Goal: Information Seeking & Learning: Learn about a topic

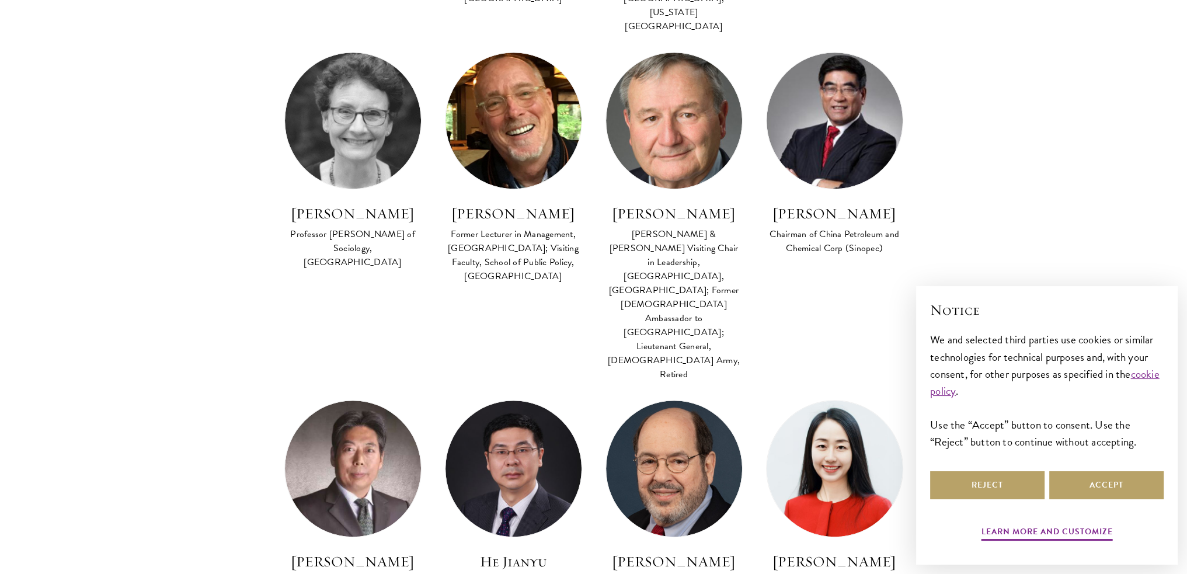
scroll to position [1109, 0]
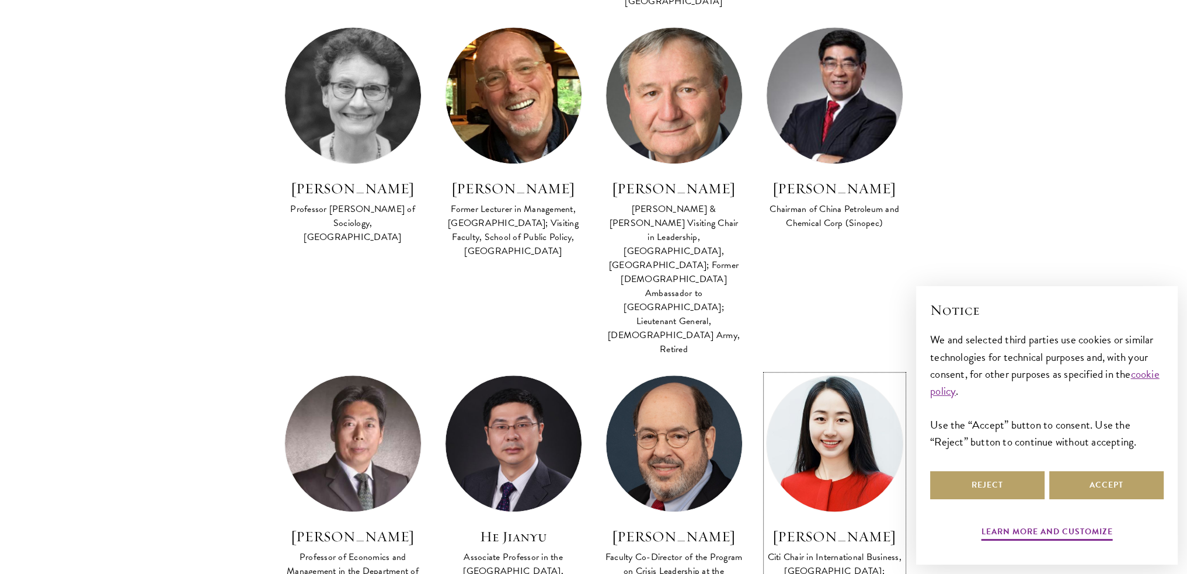
click at [826, 368] on img at bounding box center [834, 442] width 149 height 149
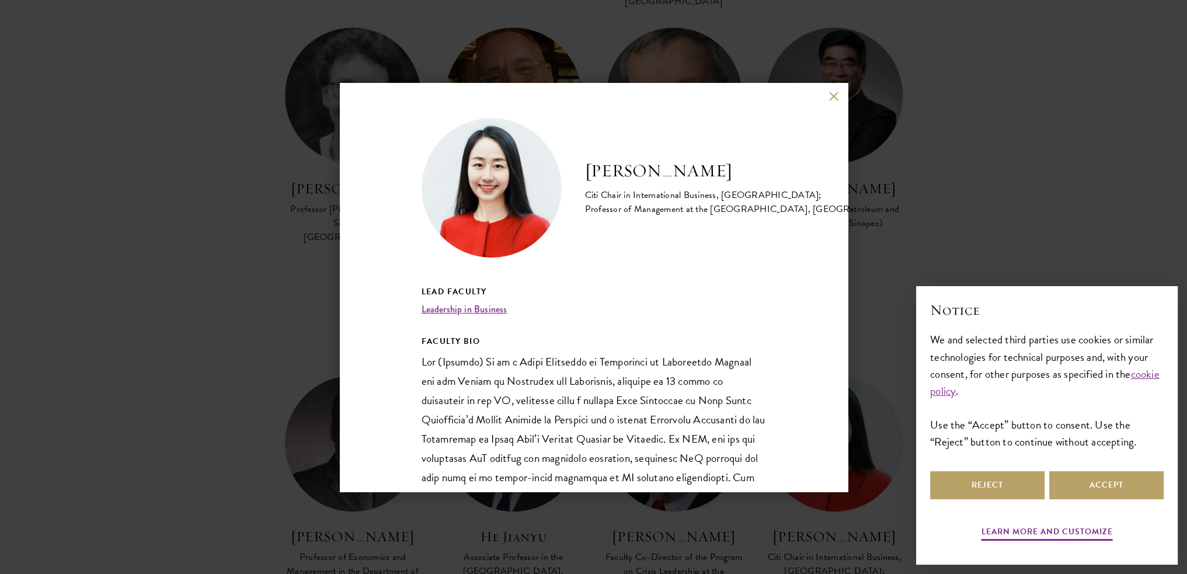
drag, startPoint x: 609, startPoint y: 176, endPoint x: 572, endPoint y: 172, distance: 37.5
click at [605, 176] on h2 "[PERSON_NAME]" at bounding box center [748, 170] width 326 height 23
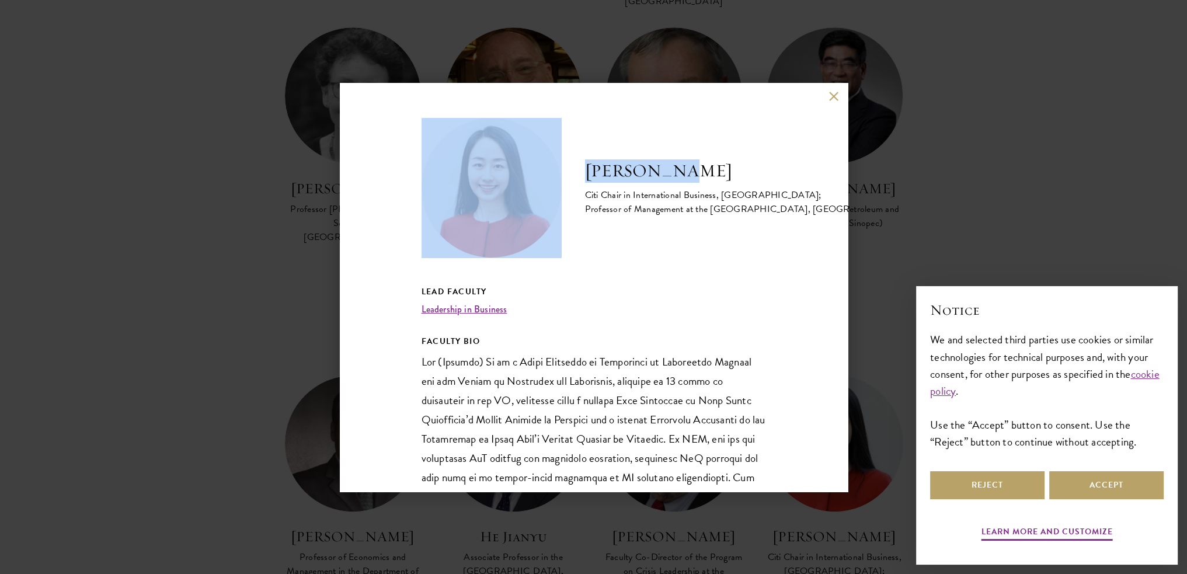
drag, startPoint x: 571, startPoint y: 172, endPoint x: 740, endPoint y: 173, distance: 168.7
click at [740, 173] on div "[PERSON_NAME] Citi Chair in International Business, [GEOGRAPHIC_DATA]; Professo…" at bounding box center [594, 188] width 344 height 140
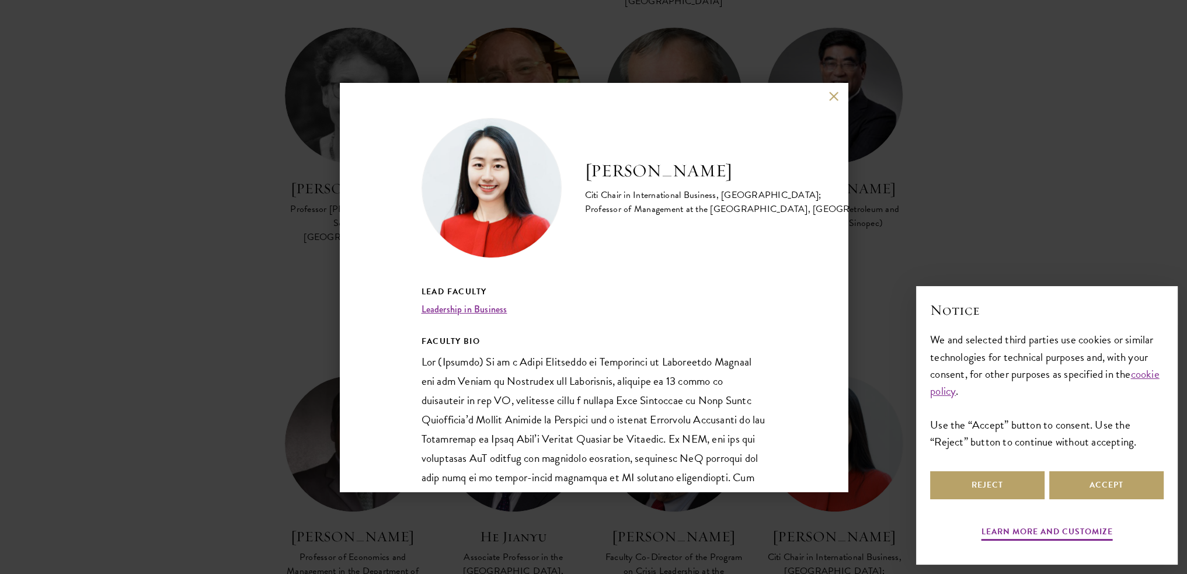
click at [894, 187] on div "[PERSON_NAME] Citi Chair in International Business, [GEOGRAPHIC_DATA]; Professo…" at bounding box center [593, 287] width 1187 height 574
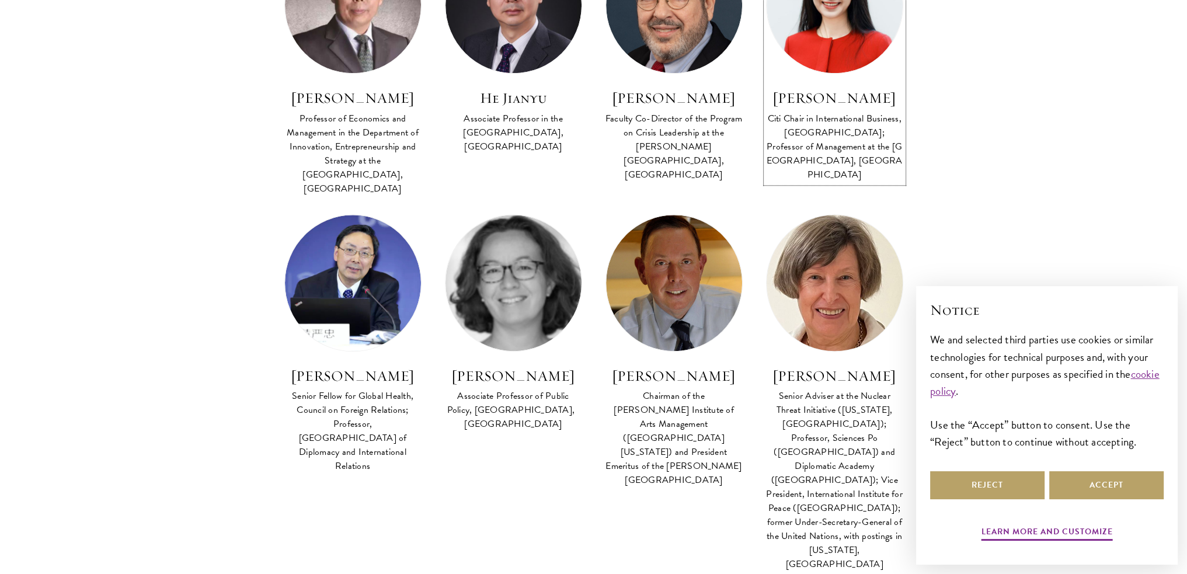
scroll to position [1576, 0]
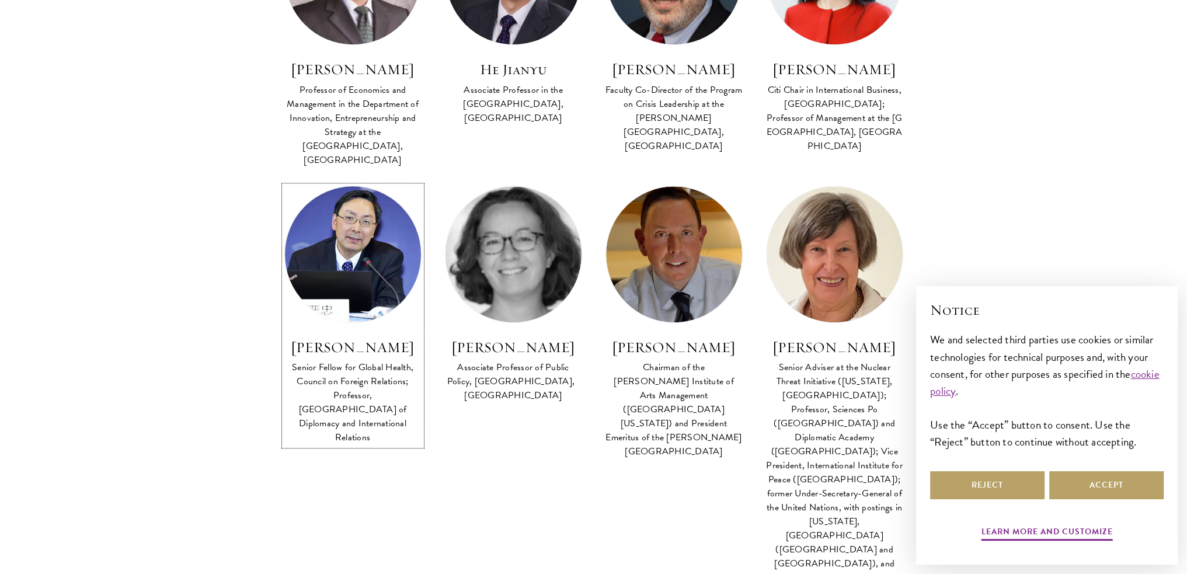
click at [339, 179] on img at bounding box center [352, 253] width 149 height 149
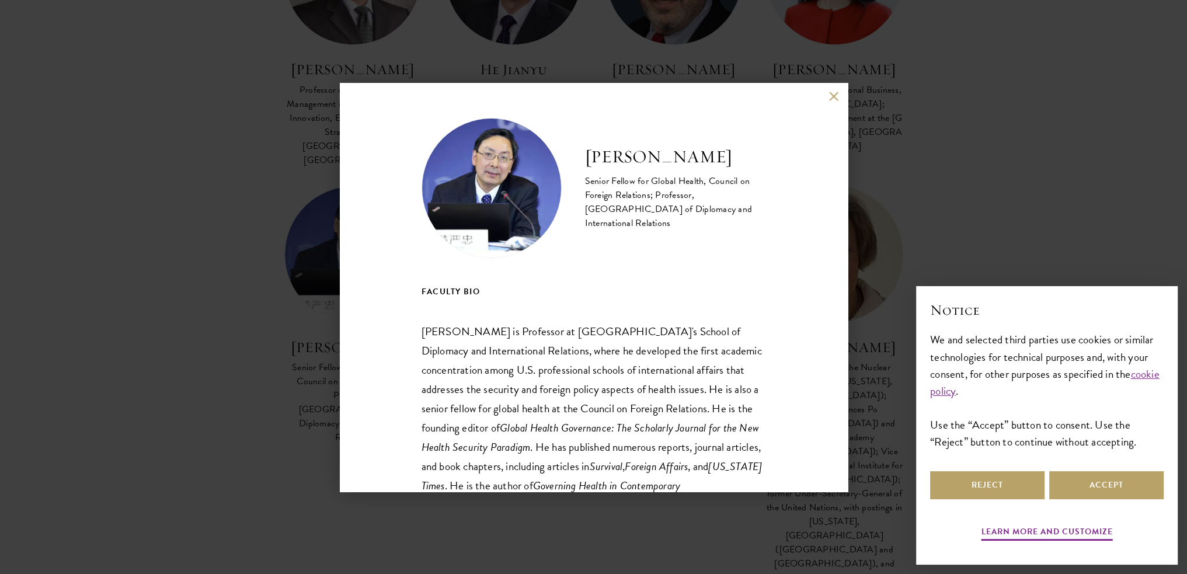
click at [304, 266] on div "[PERSON_NAME] Senior Fellow for Global Health, Council on Foreign Relations; Pr…" at bounding box center [593, 287] width 1187 height 574
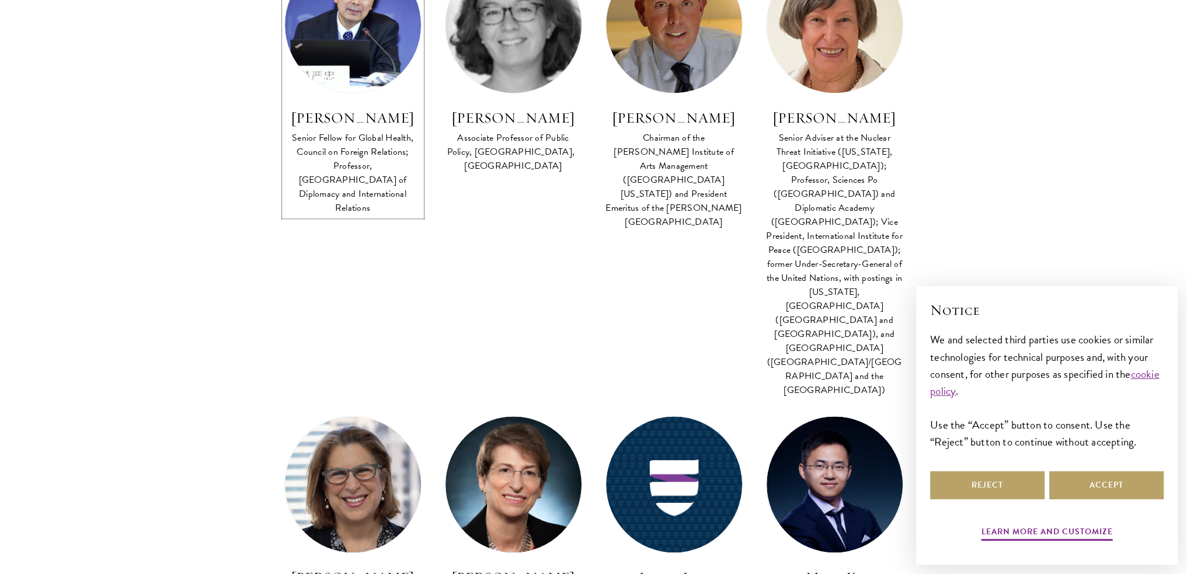
scroll to position [1810, 0]
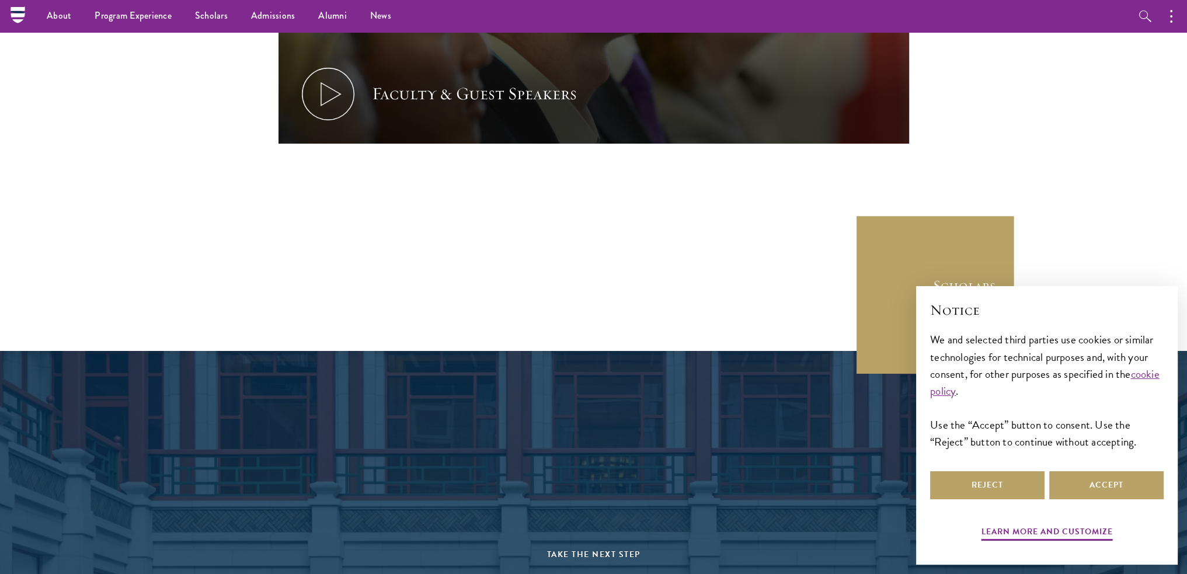
scroll to position [2689, 0]
